Goal: Use online tool/utility: Use online tool/utility

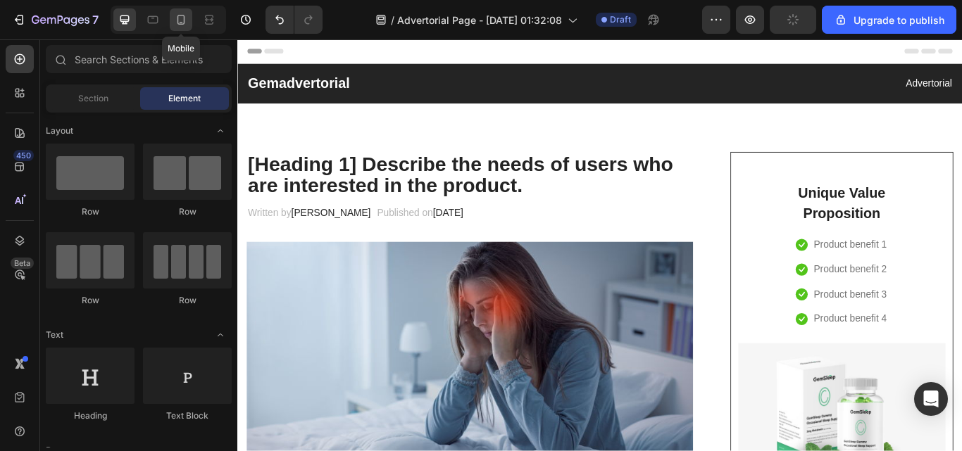
click at [181, 22] on icon at bounding box center [182, 22] width 4 height 1
click at [180, 23] on icon at bounding box center [182, 22] width 4 height 1
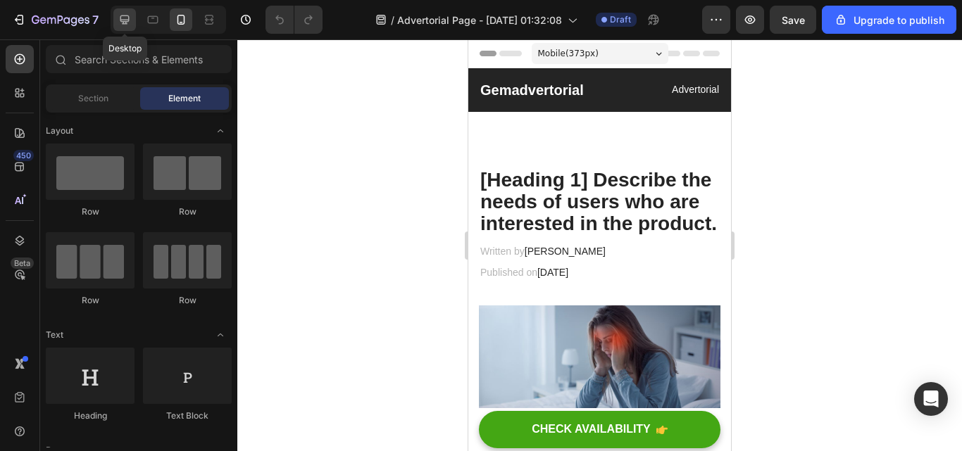
click at [128, 17] on icon at bounding box center [125, 20] width 14 height 14
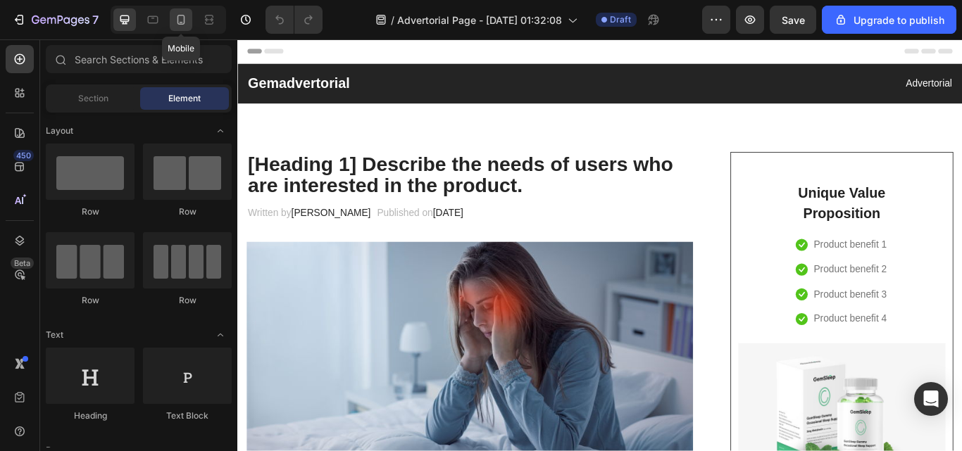
click at [190, 22] on div at bounding box center [181, 19] width 23 height 23
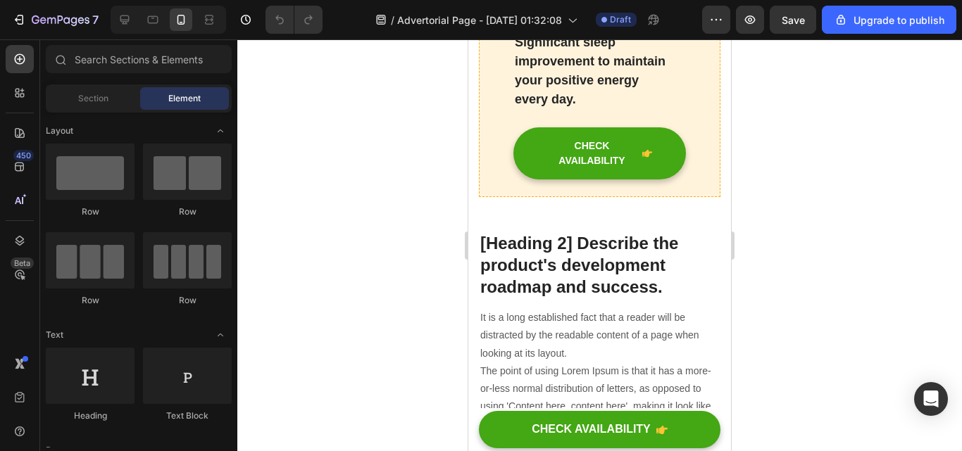
scroll to position [5052, 0]
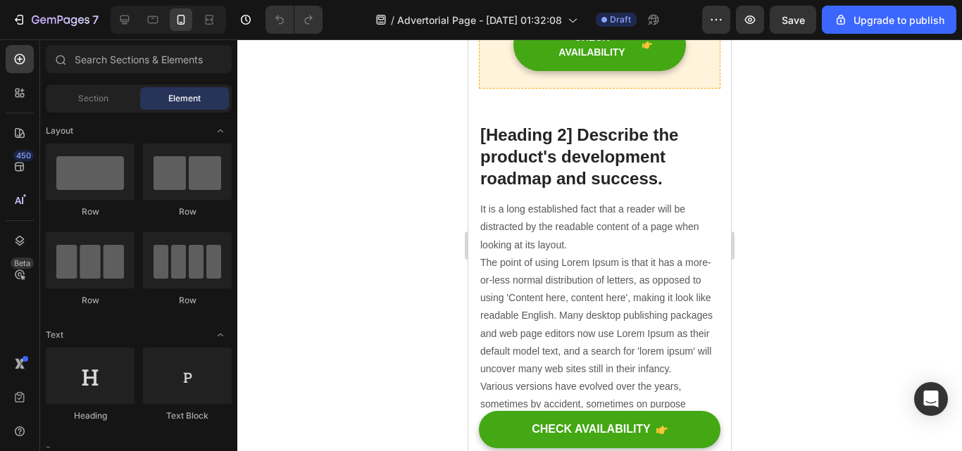
click at [822, 291] on div at bounding box center [599, 245] width 724 height 412
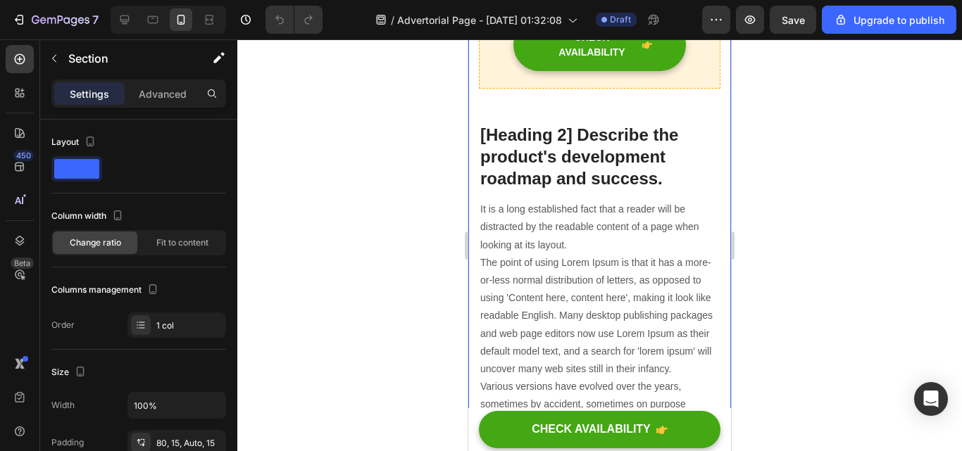
click at [720, 259] on html "Mobile ( 373 px) iPhone 13 Mini iPhone 13 Pro iPhone 11 Pro Max iPhone 15 Pro M…" at bounding box center [599, 261] width 263 height 10547
click at [779, 234] on div at bounding box center [599, 245] width 724 height 412
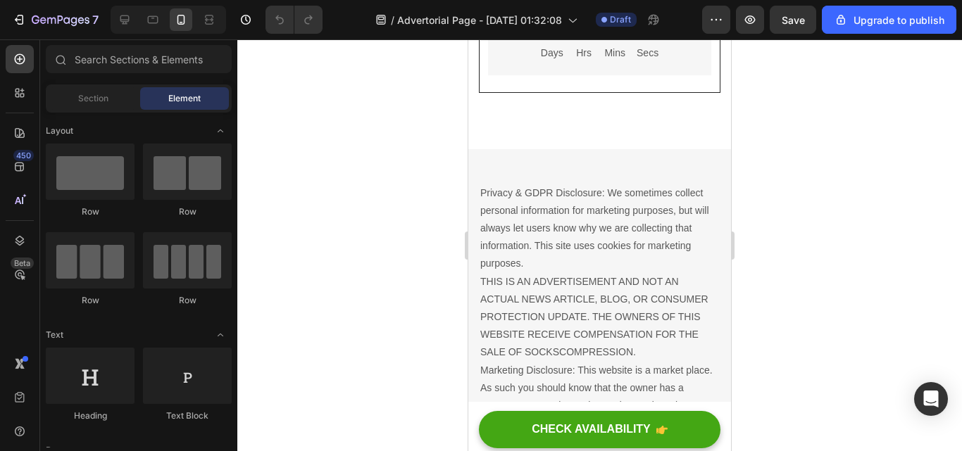
scroll to position [9151, 0]
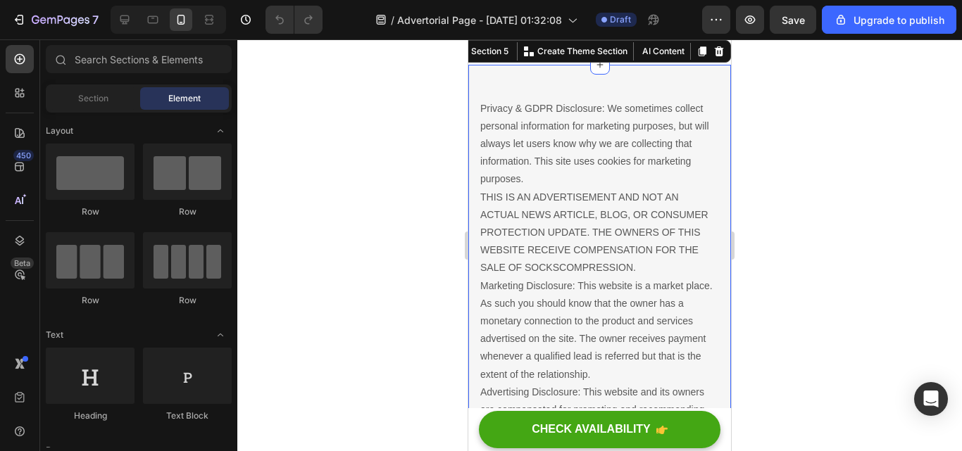
click at [857, 130] on div at bounding box center [599, 245] width 724 height 412
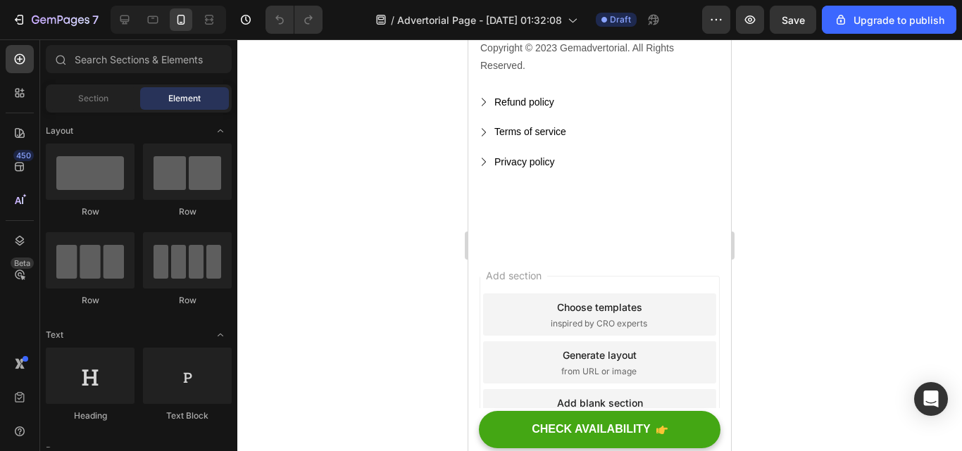
scroll to position [9864, 0]
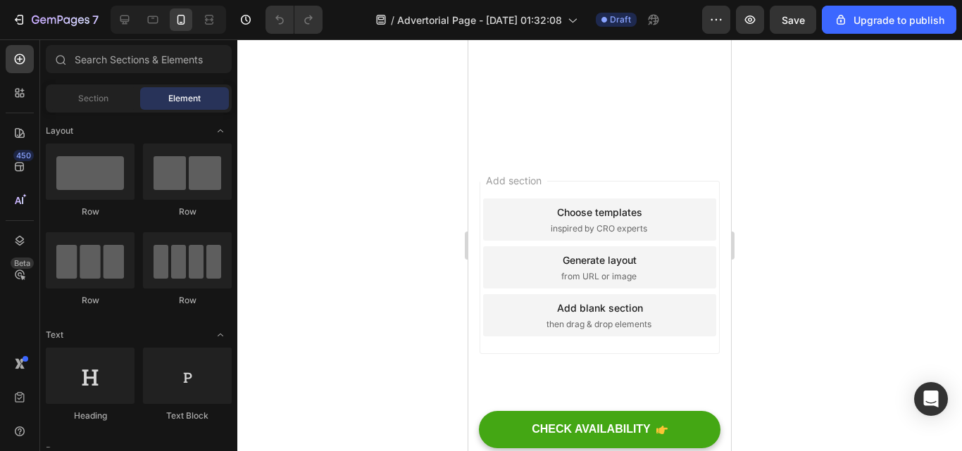
drag, startPoint x: 722, startPoint y: 398, endPoint x: 1155, endPoint y: 45, distance: 558.4
